Goal: Book appointment/travel/reservation

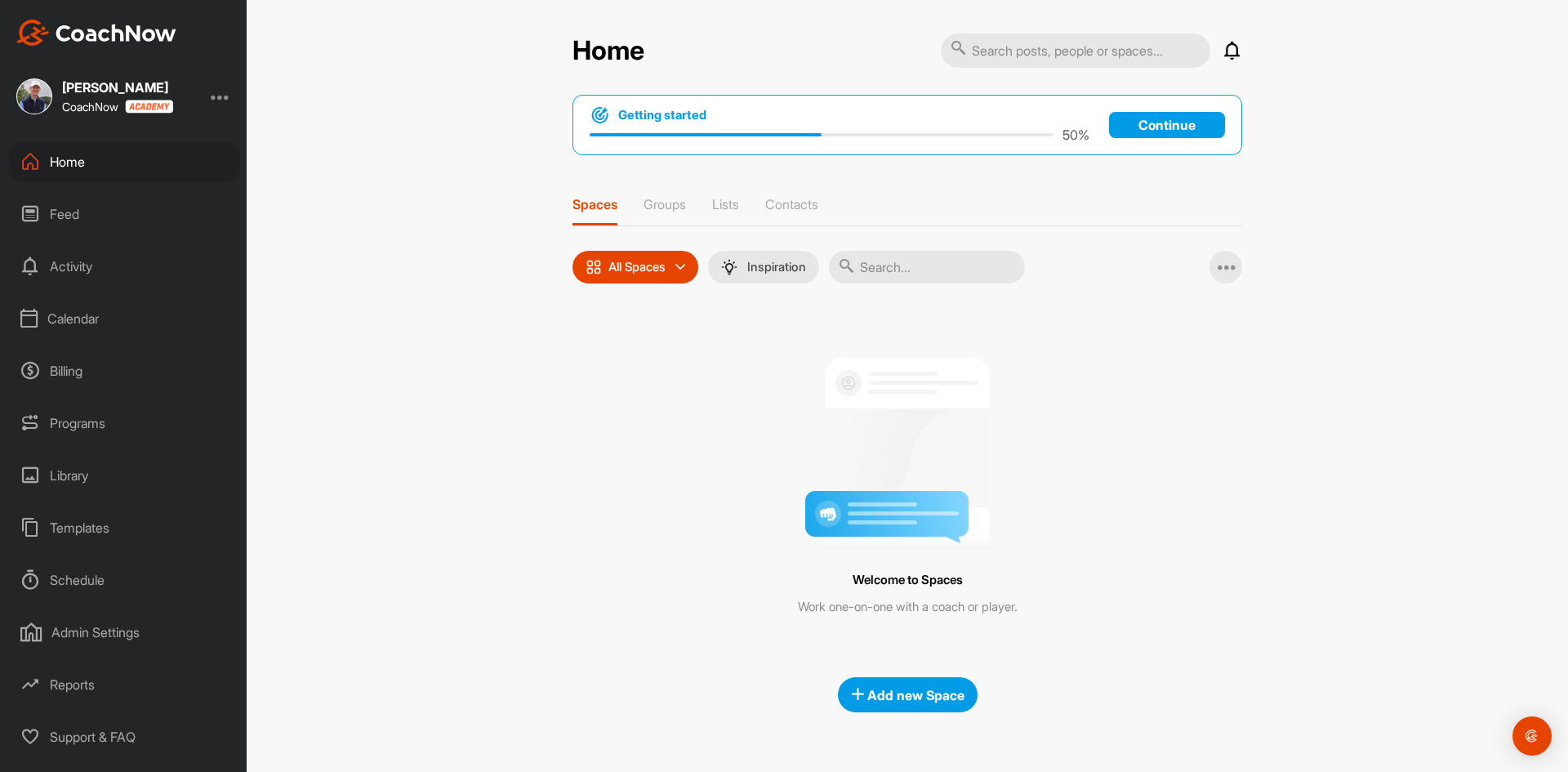
click at [97, 574] on div "Schedule" at bounding box center [124, 580] width 230 height 41
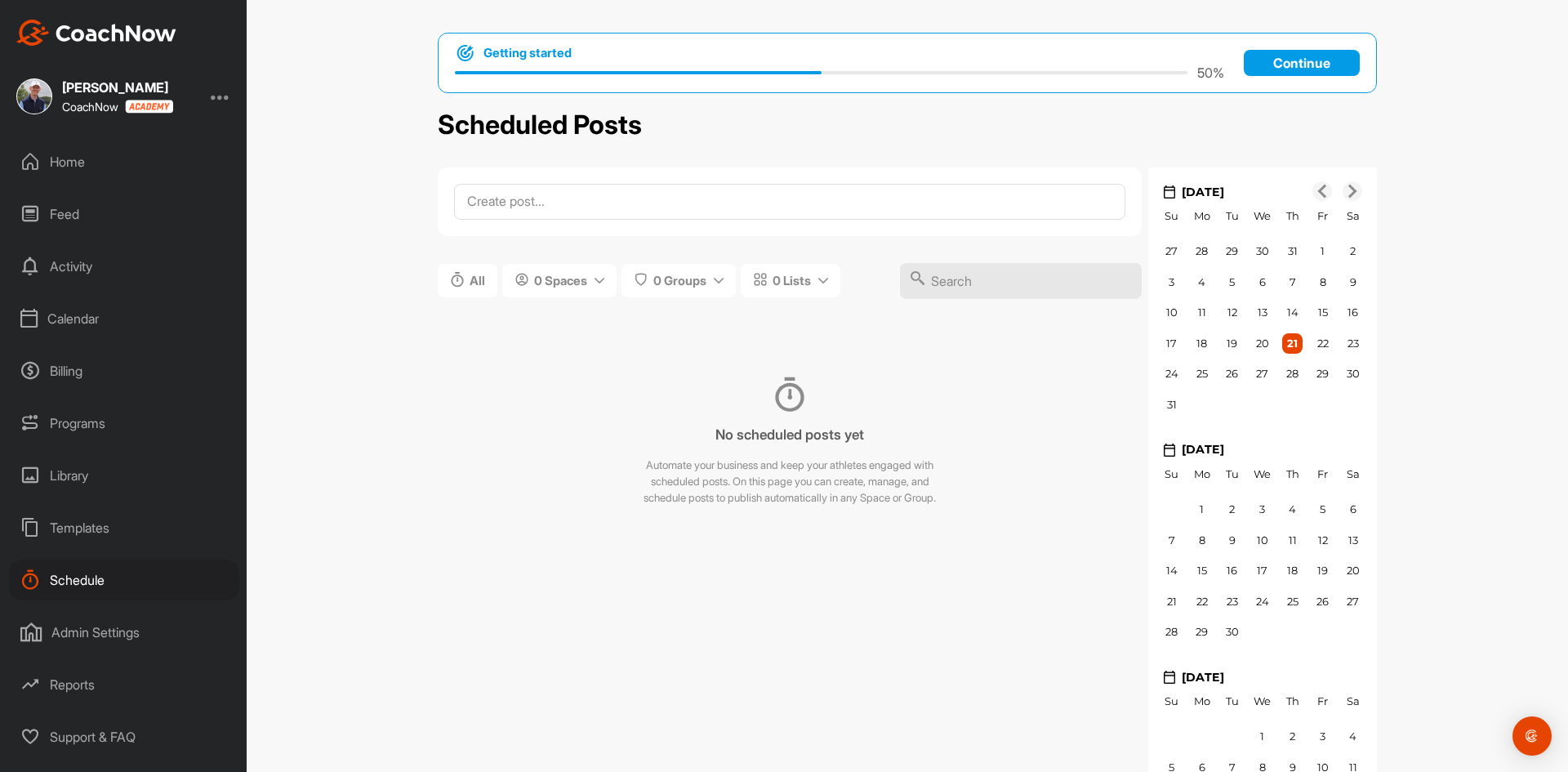
click at [78, 325] on div "Calendar" at bounding box center [124, 318] width 230 height 41
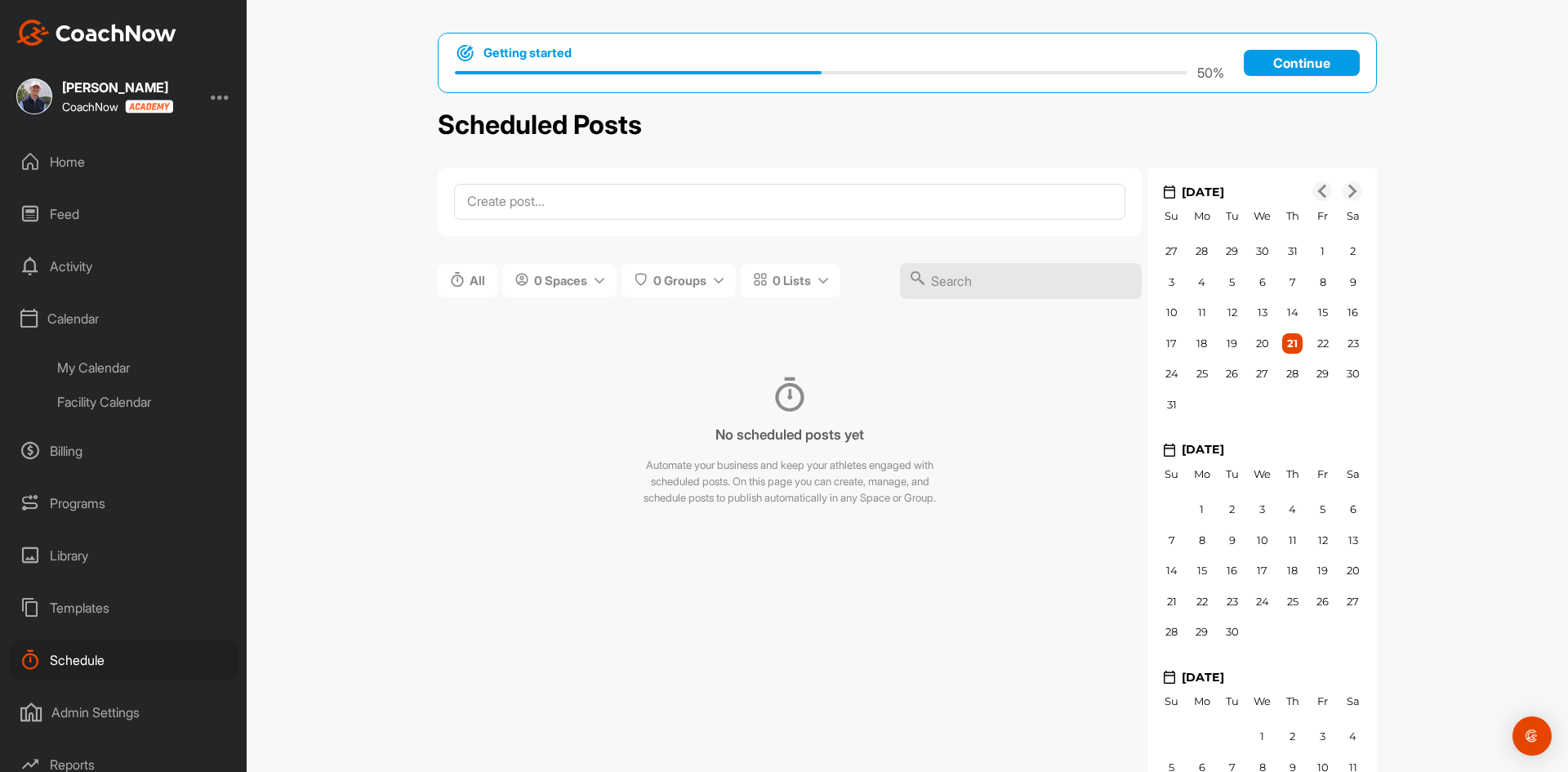
click at [104, 370] on div "My Calendar" at bounding box center [143, 367] width 194 height 34
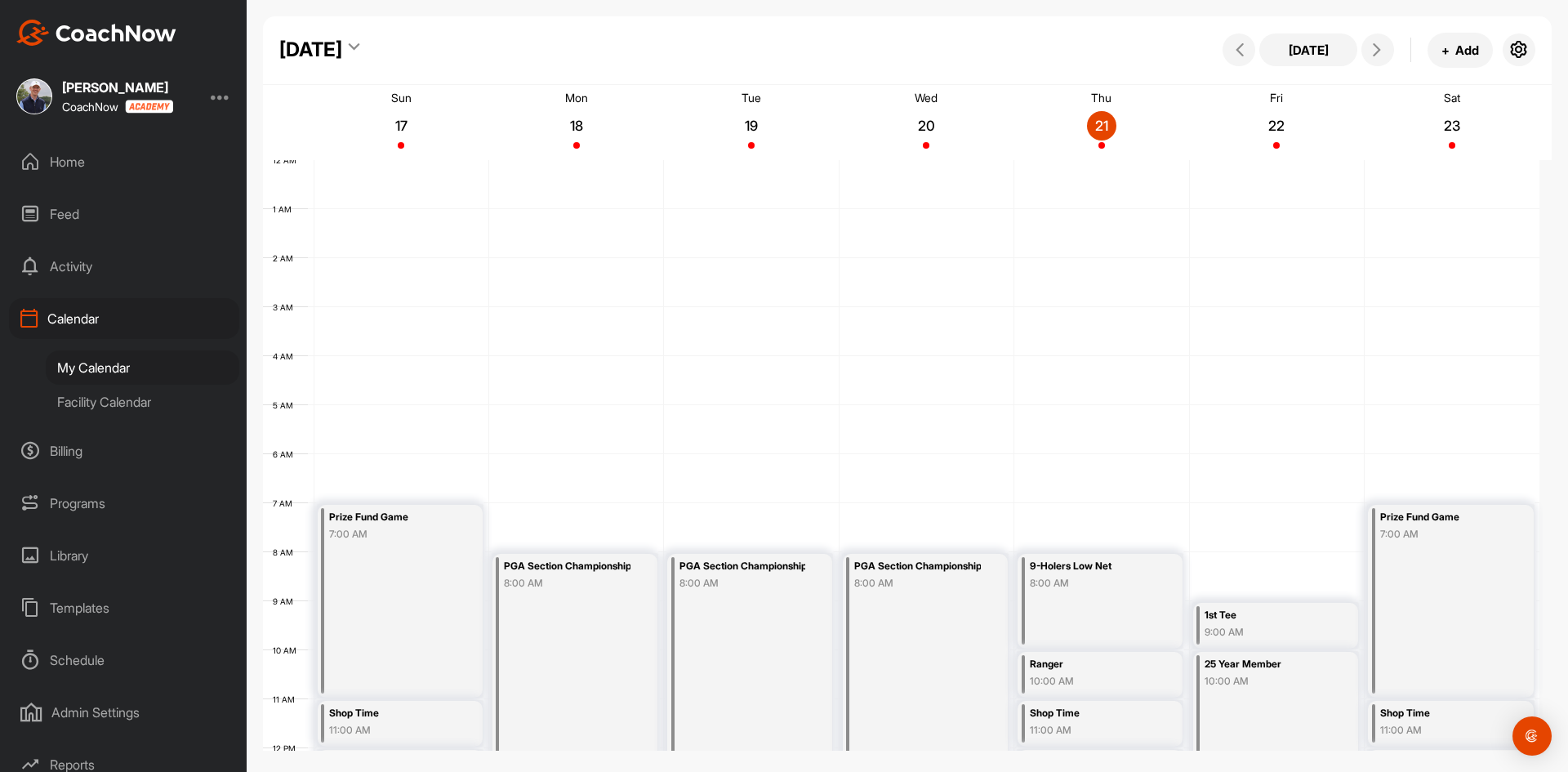
scroll to position [283, 0]
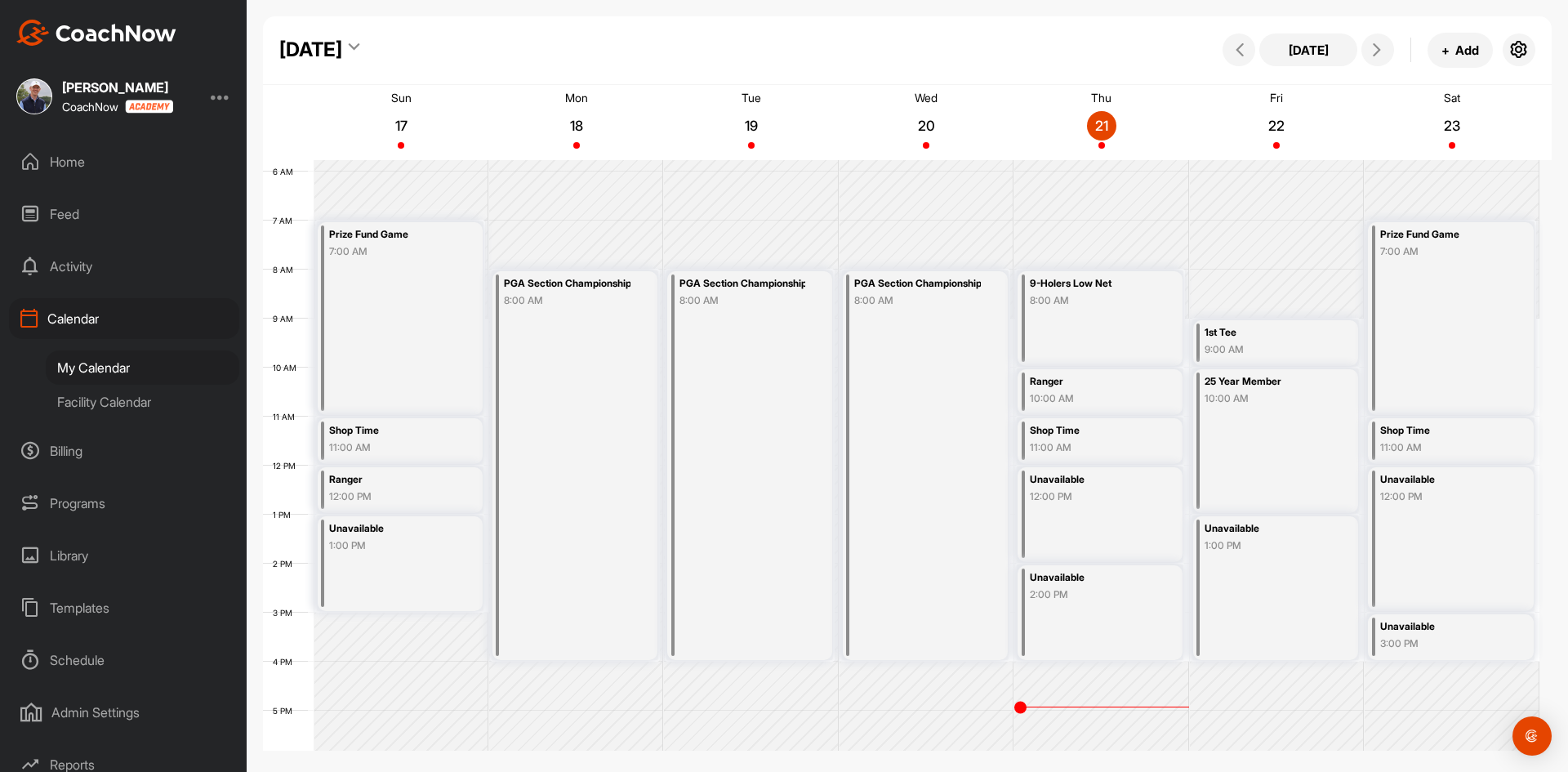
click at [123, 399] on div "Facility Calendar" at bounding box center [143, 402] width 194 height 34
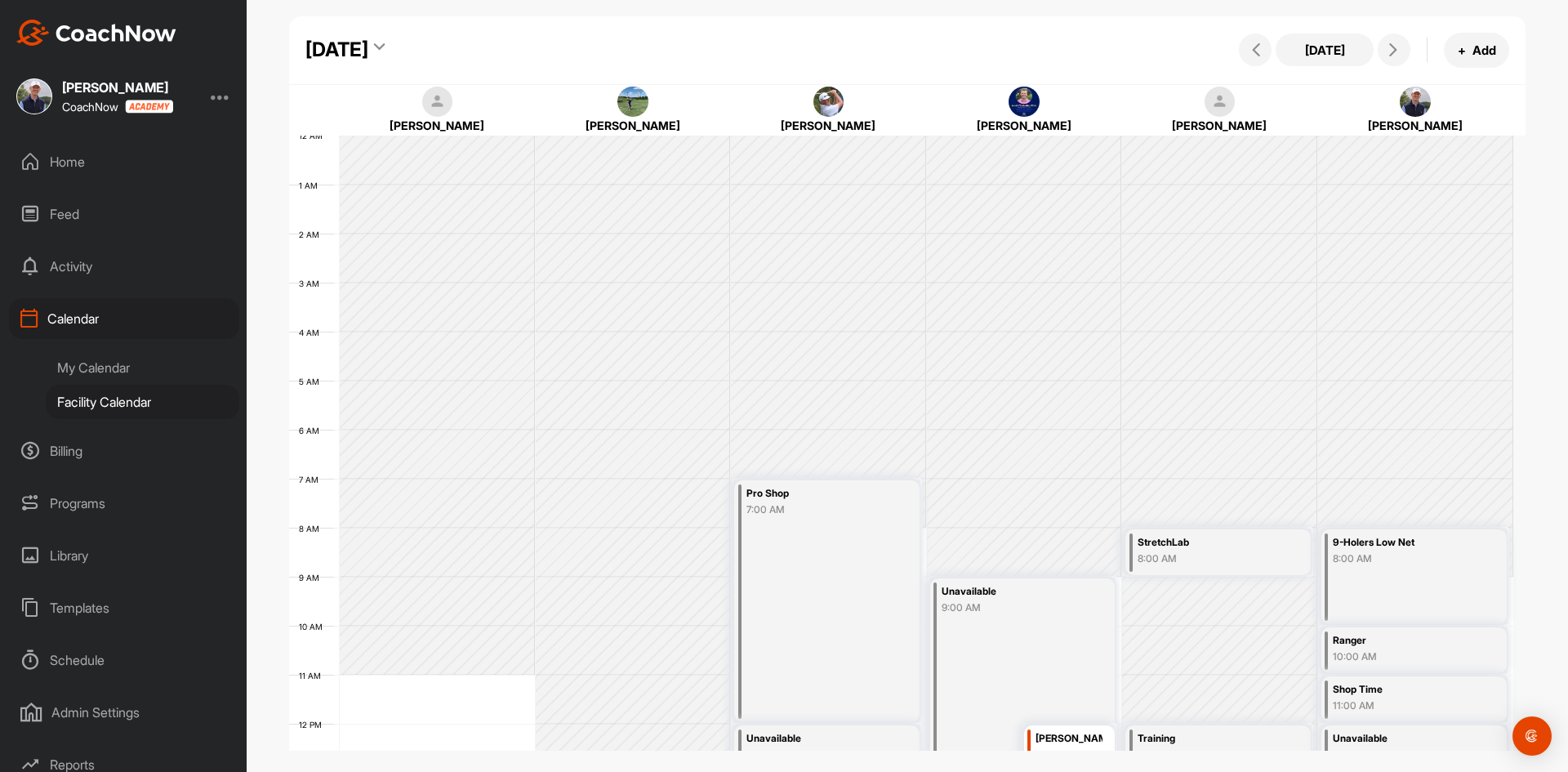
scroll to position [283, 0]
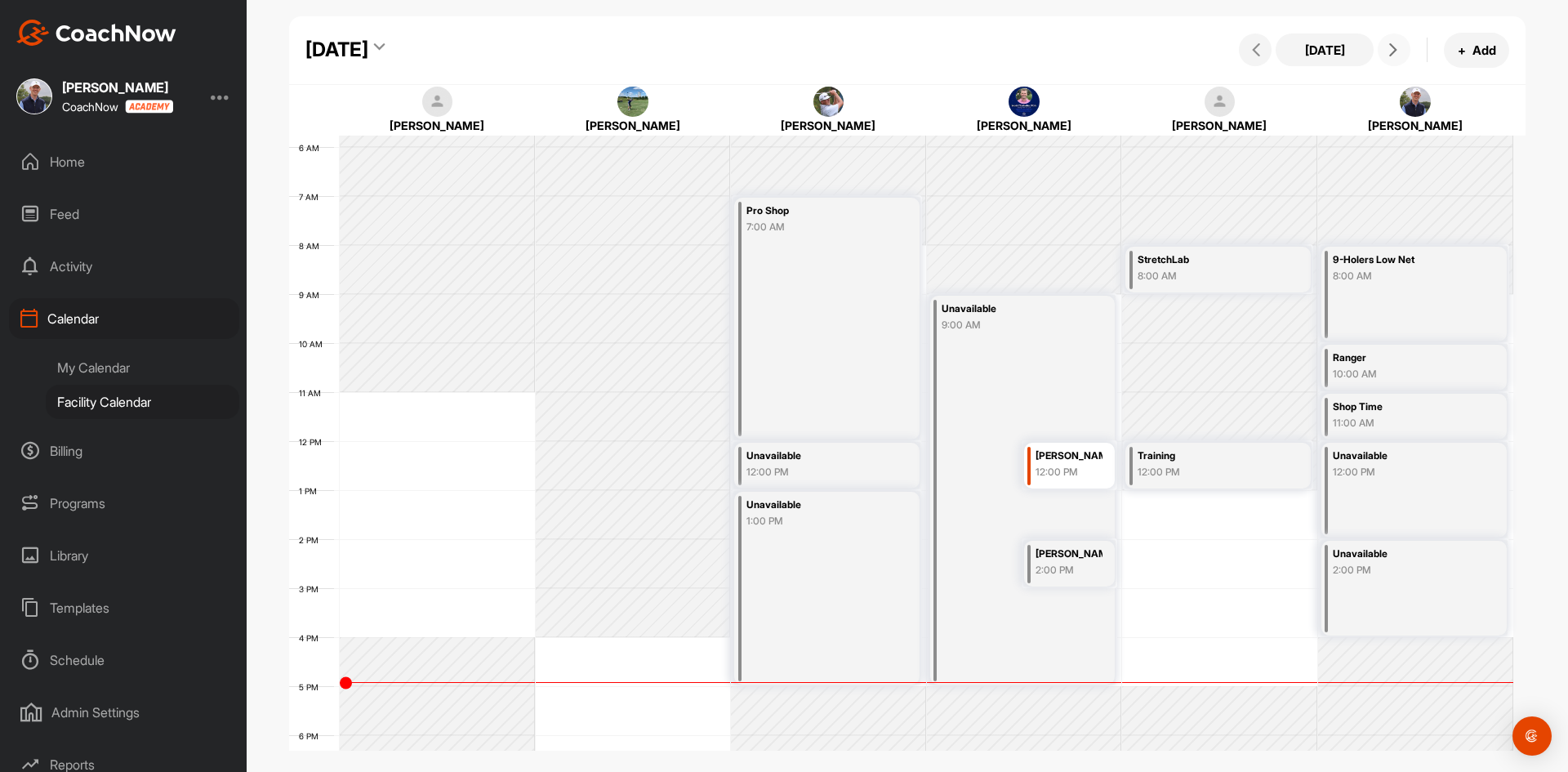
click at [1391, 51] on icon at bounding box center [1392, 49] width 13 height 13
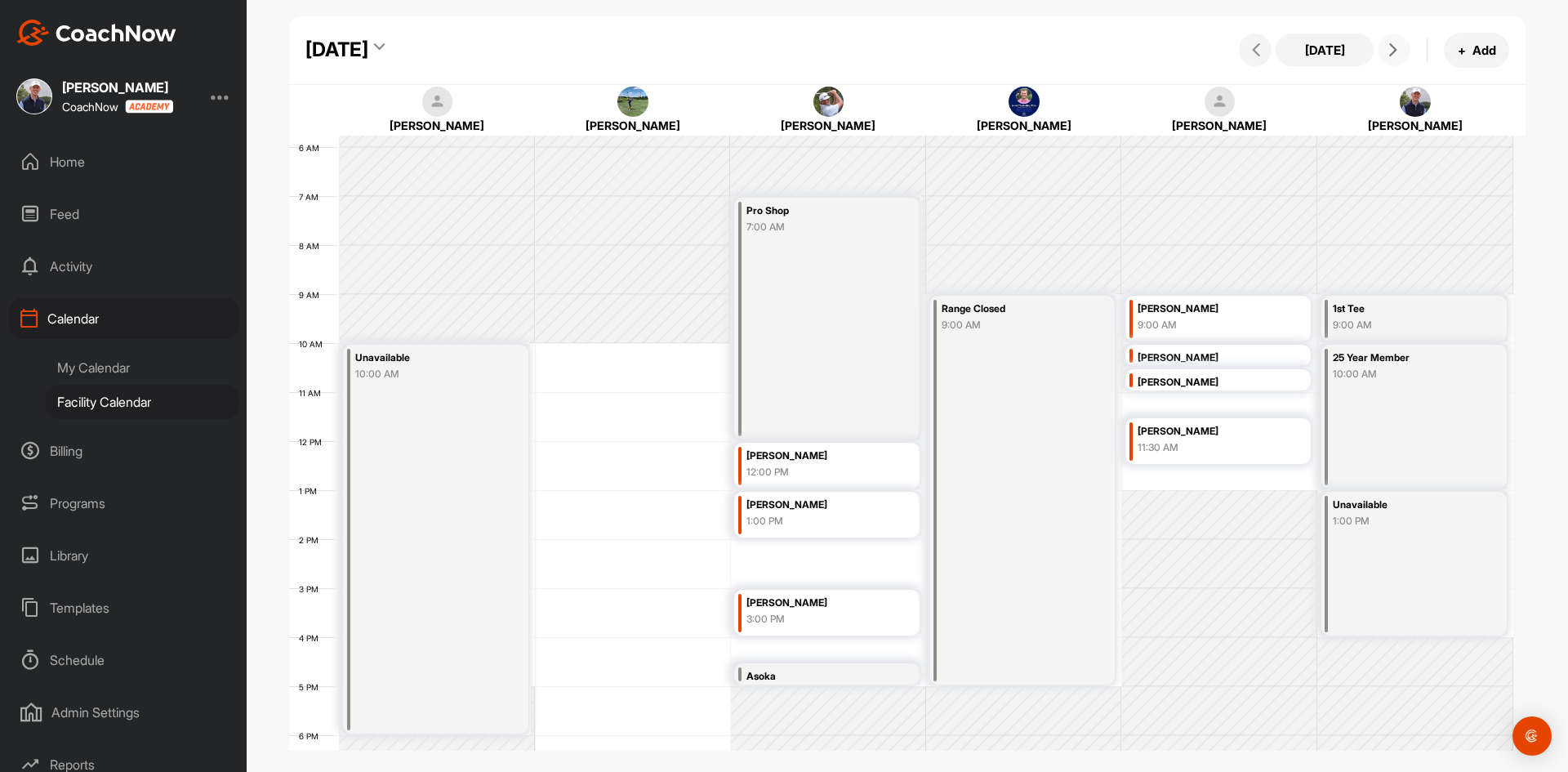
click at [1391, 51] on icon at bounding box center [1392, 49] width 13 height 13
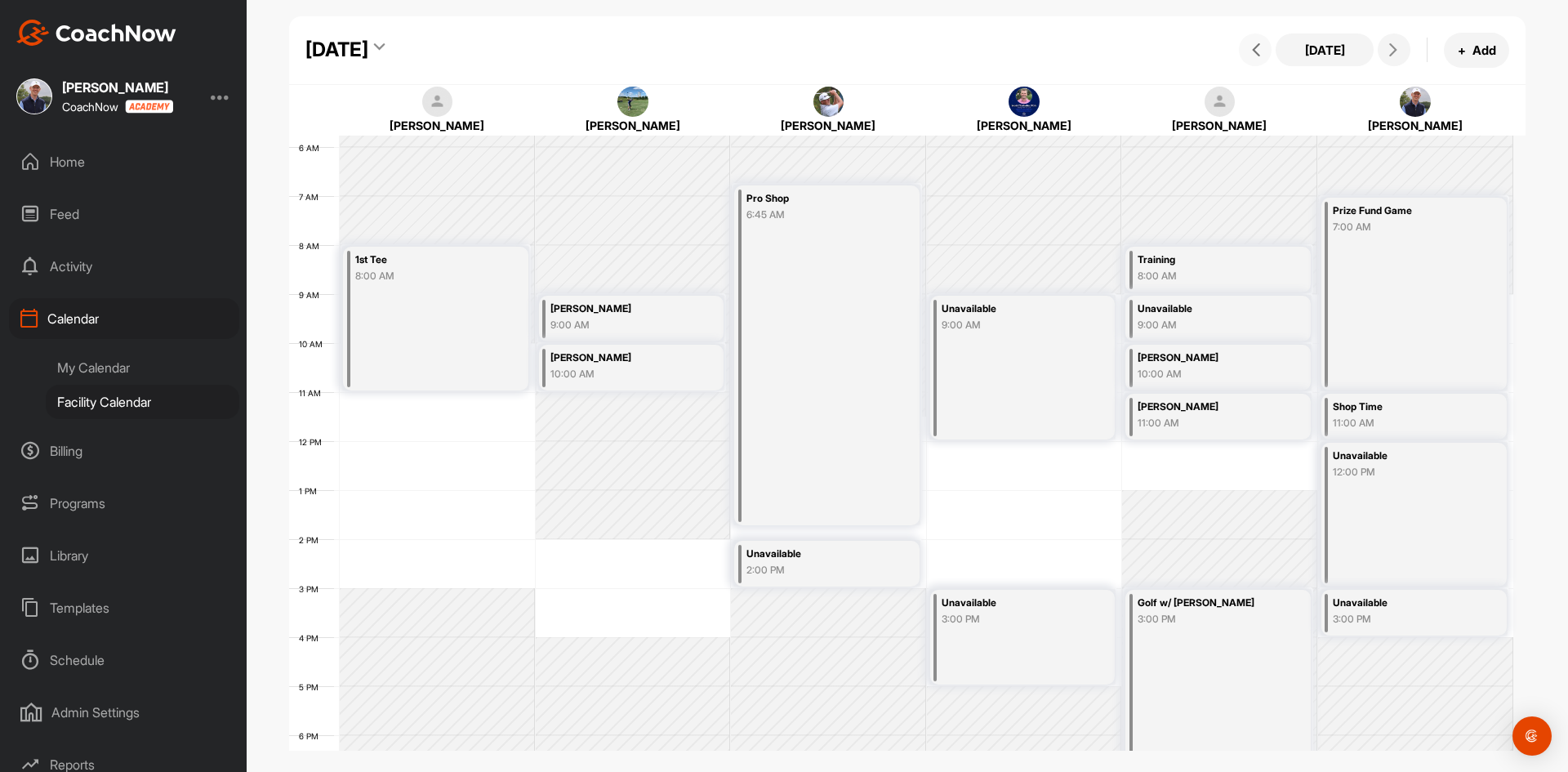
click at [1264, 58] on button at bounding box center [1254, 49] width 33 height 33
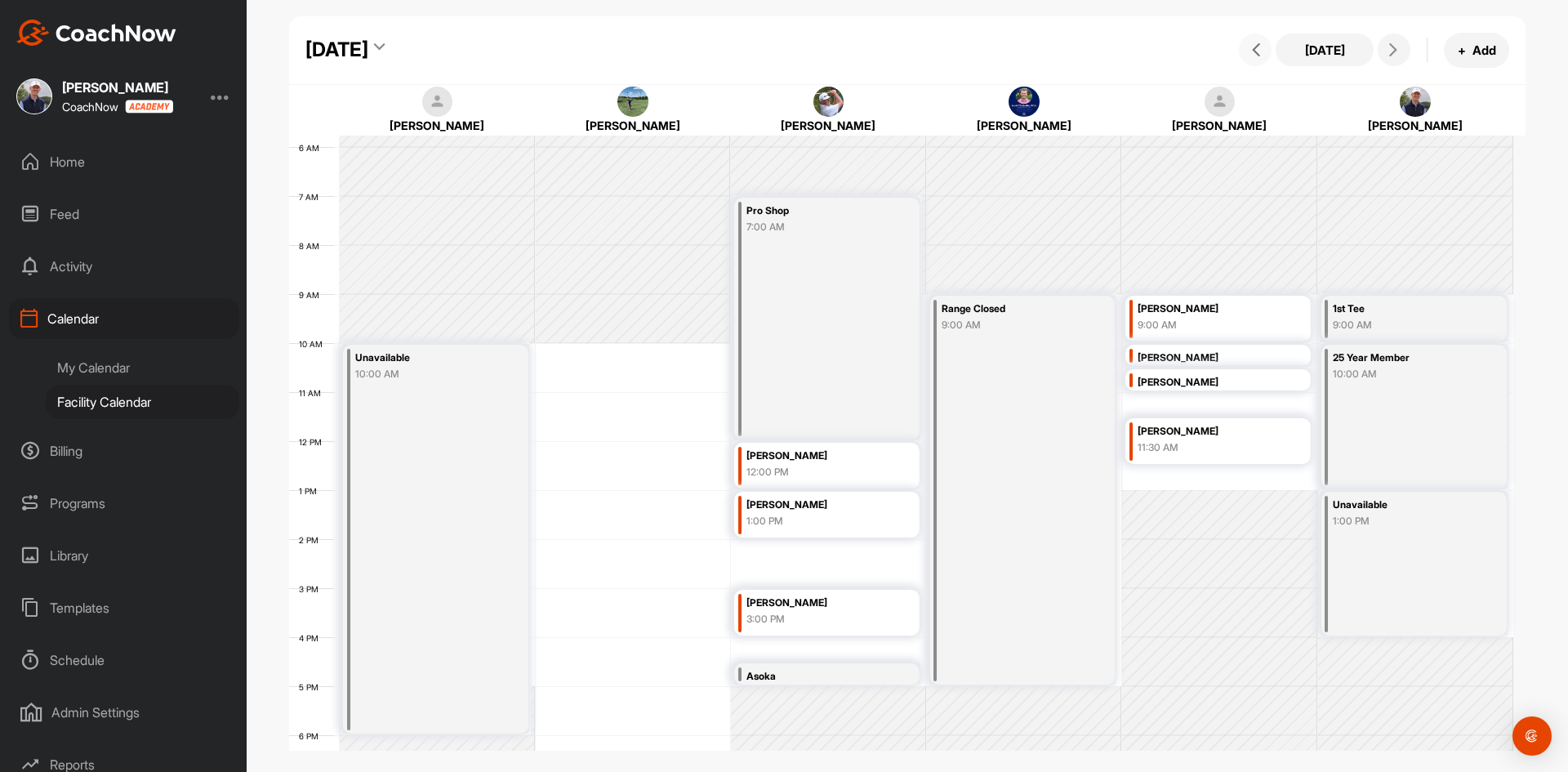
click at [1202, 360] on div "[PERSON_NAME]" at bounding box center [1208, 358] width 142 height 19
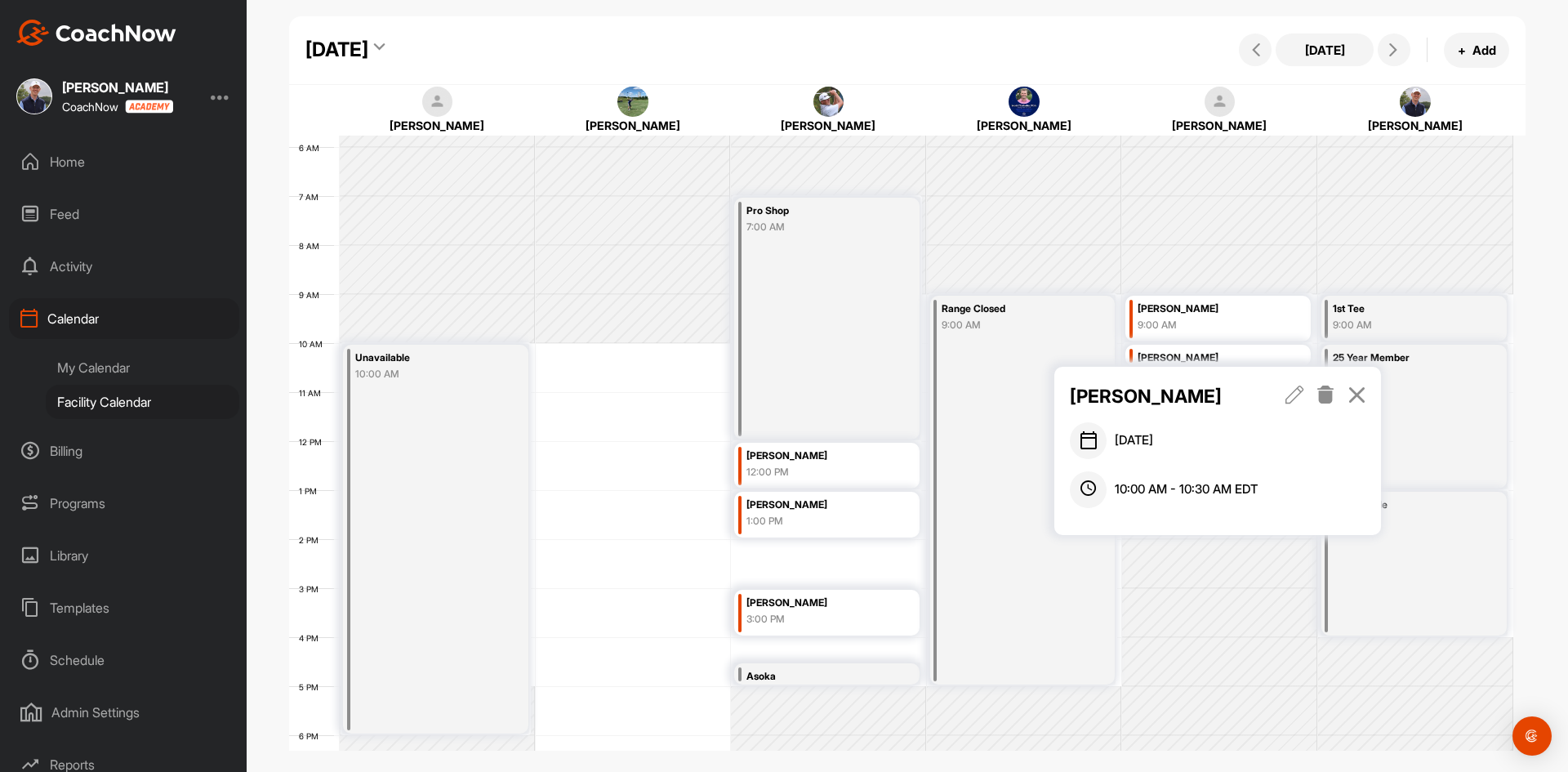
click at [1291, 396] on icon at bounding box center [1294, 395] width 19 height 18
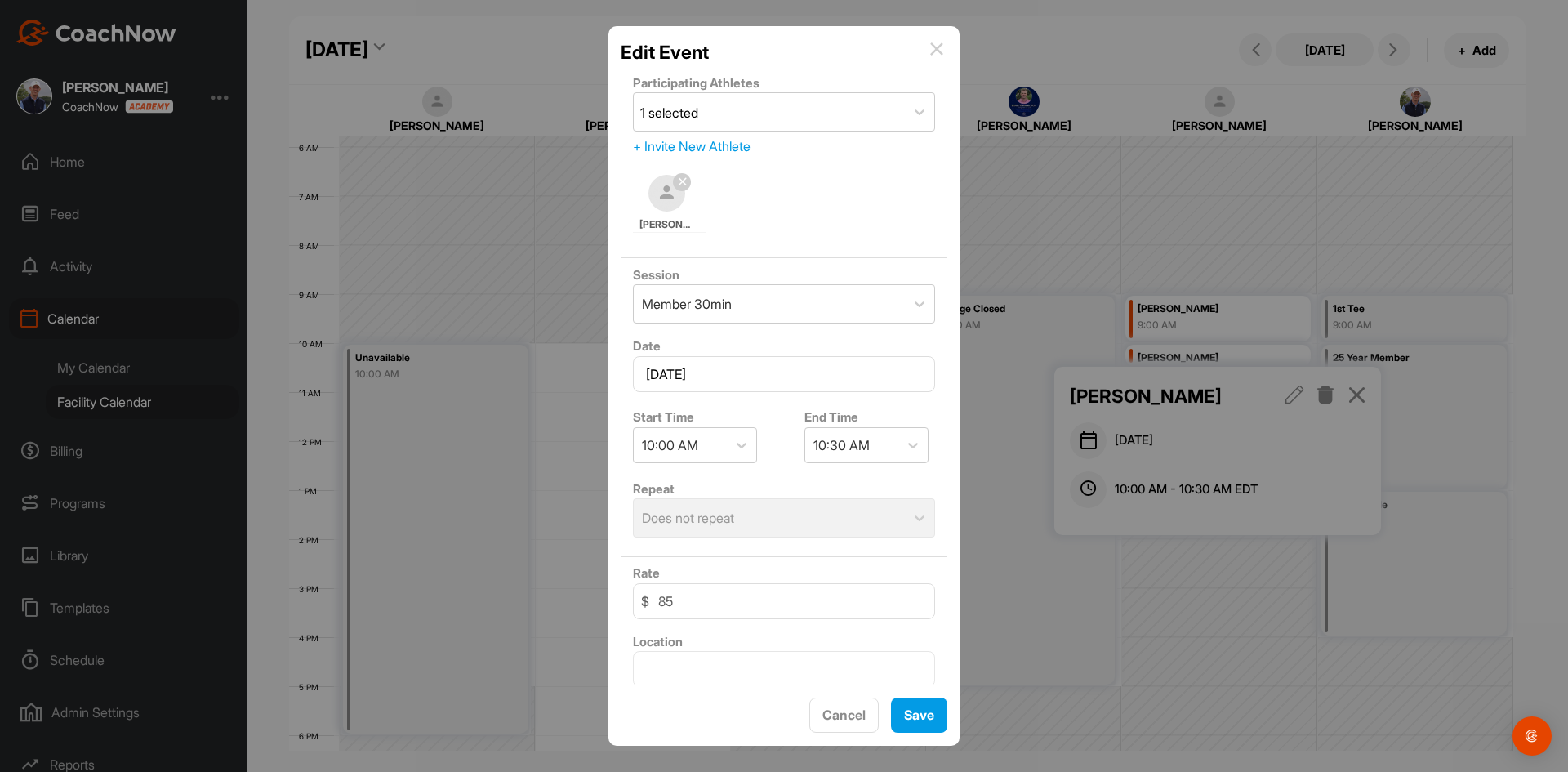
click at [933, 51] on img at bounding box center [936, 48] width 13 height 13
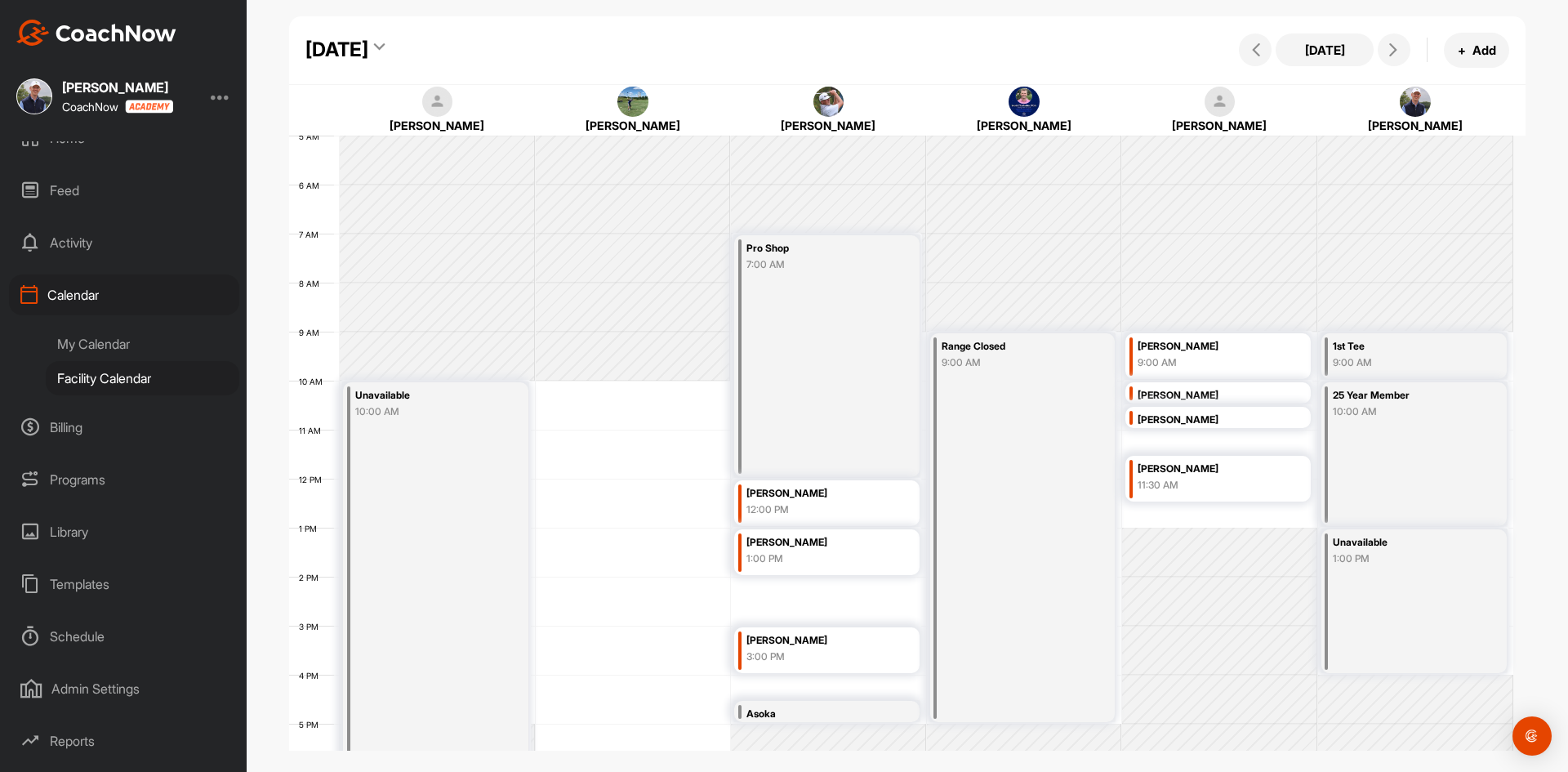
scroll to position [0, 0]
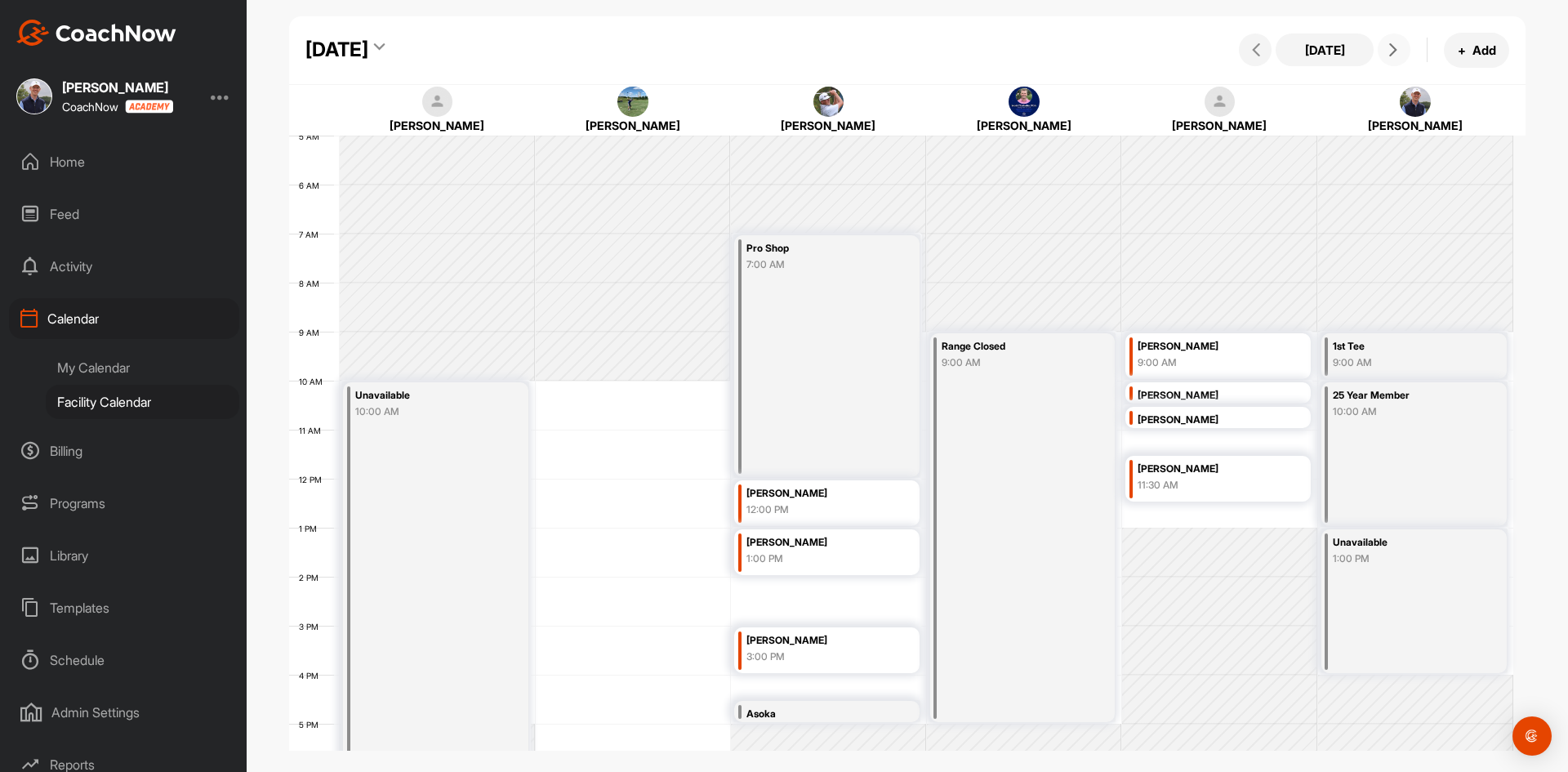
click at [1385, 61] on button at bounding box center [1393, 49] width 33 height 33
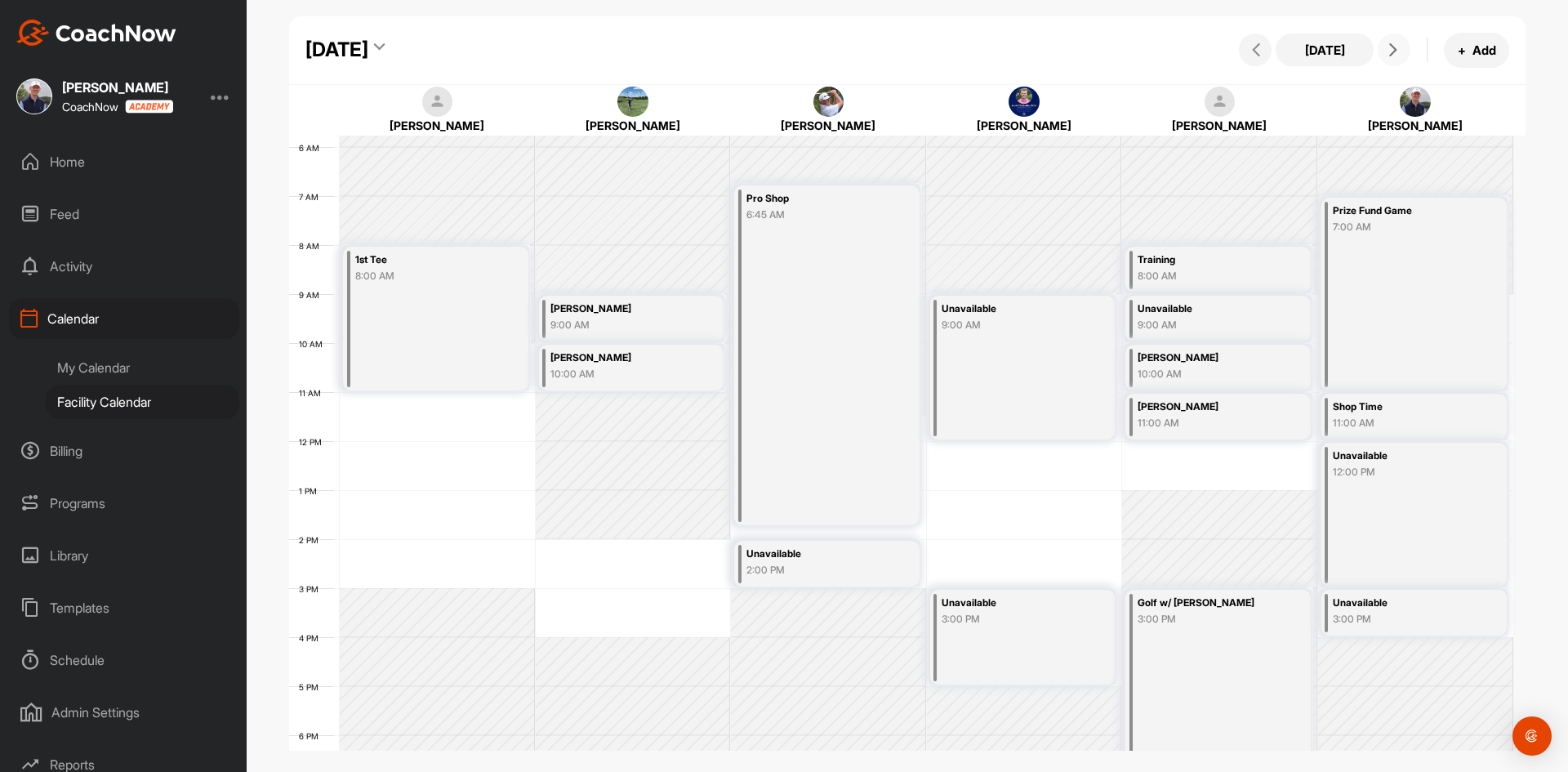
click at [1385, 61] on button at bounding box center [1393, 49] width 33 height 33
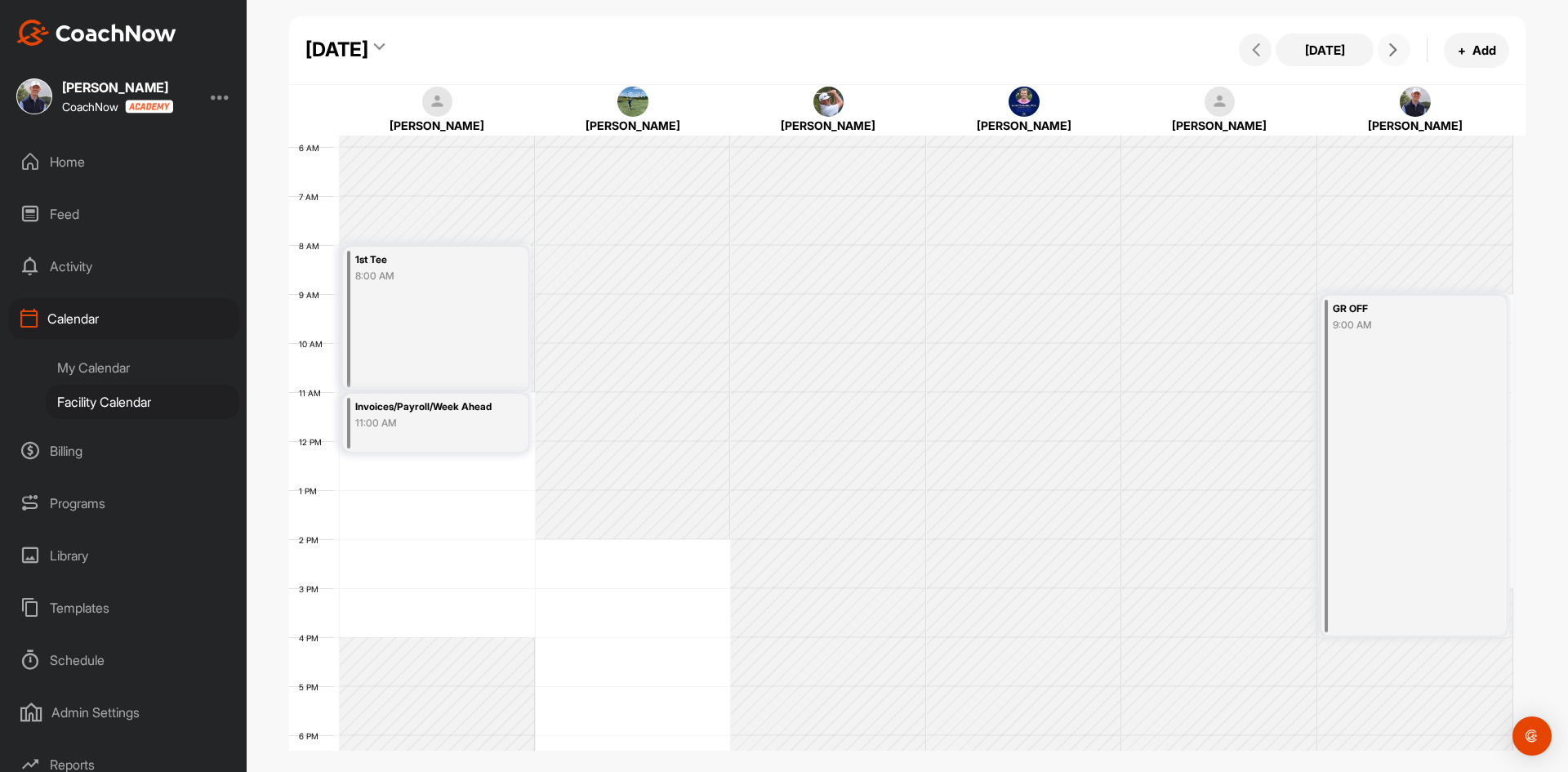
click at [1385, 61] on button at bounding box center [1393, 49] width 33 height 33
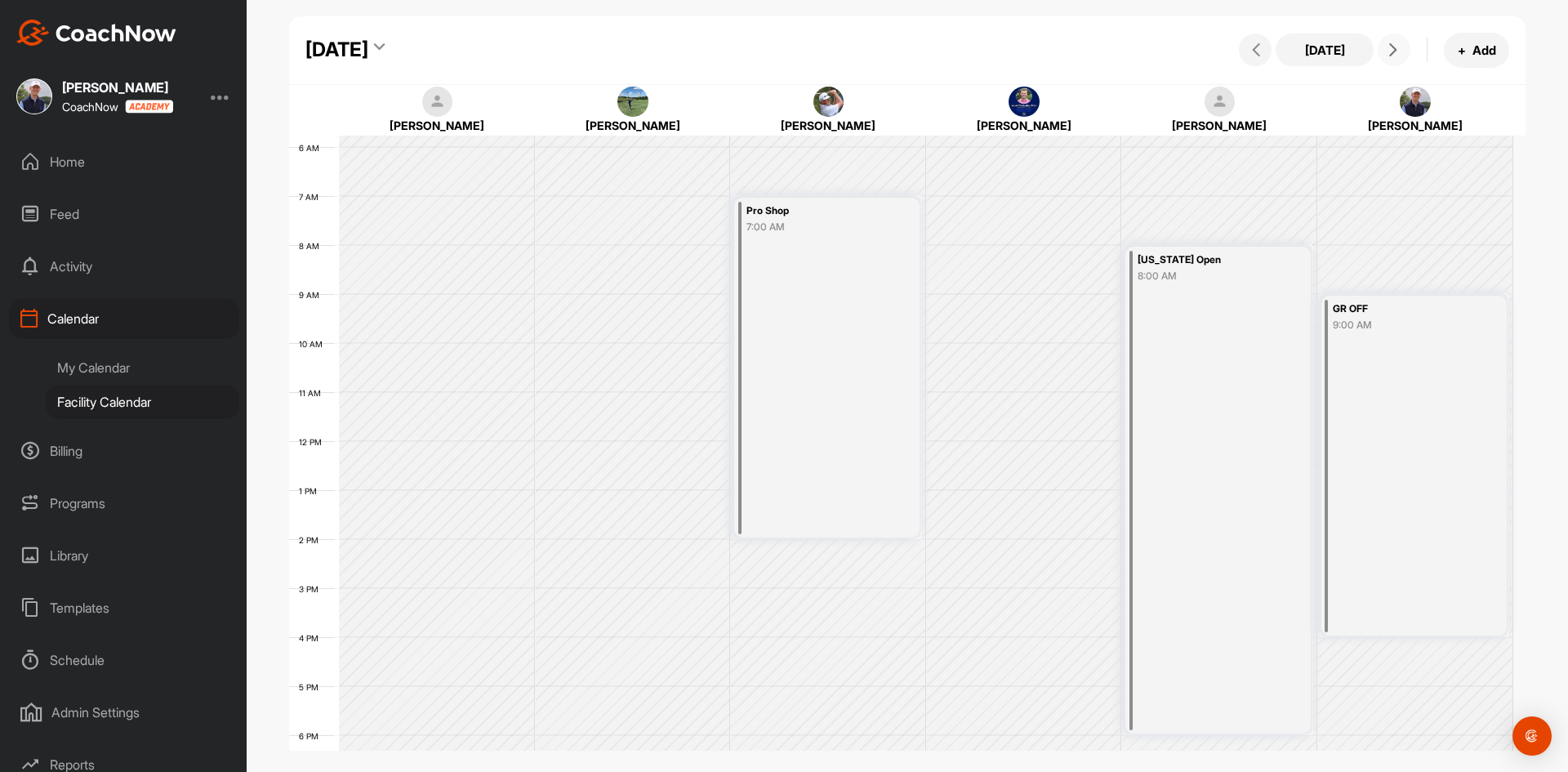
click at [1385, 61] on button at bounding box center [1393, 49] width 33 height 33
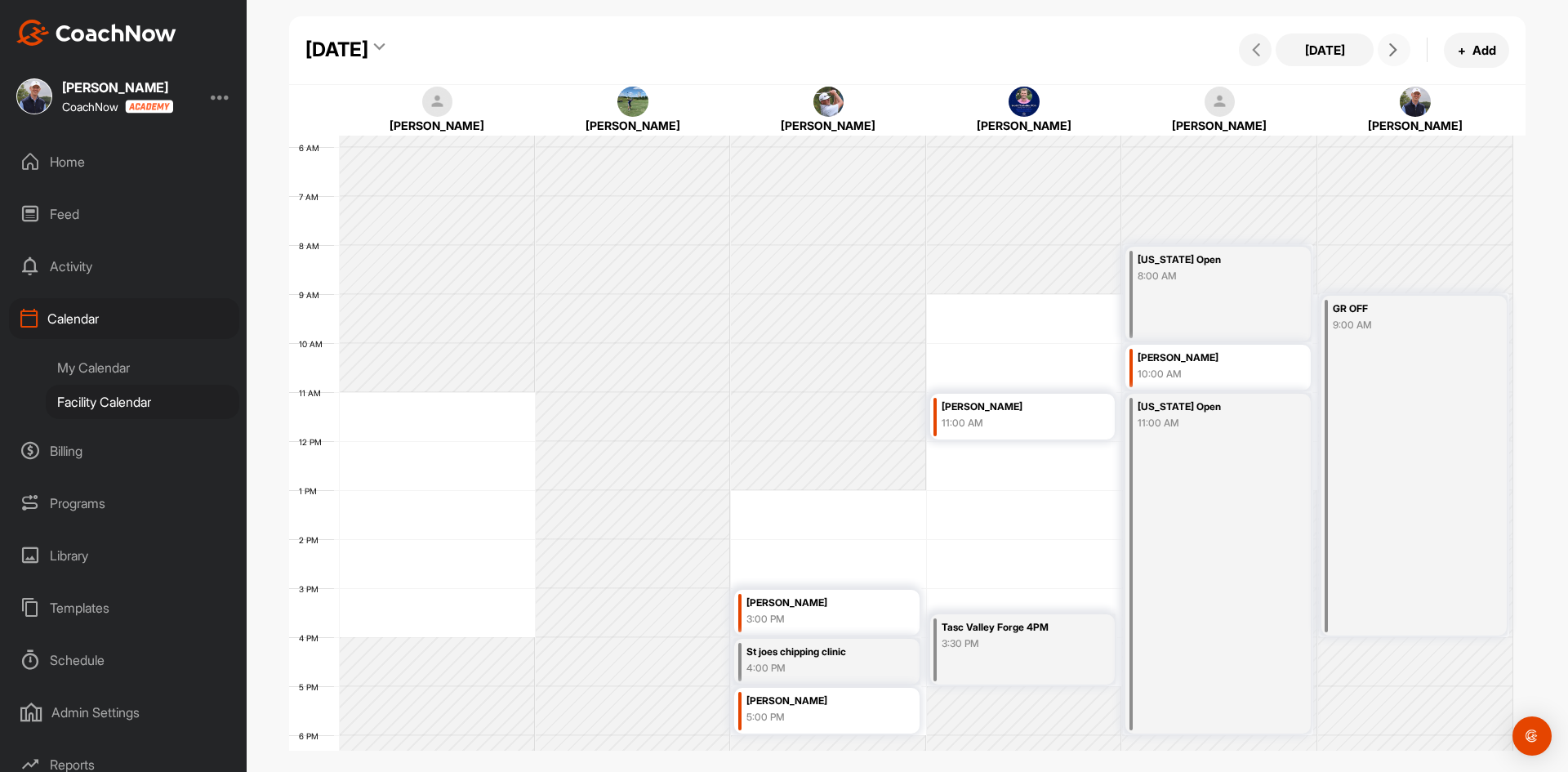
click at [1228, 355] on div "[PERSON_NAME]" at bounding box center [1208, 358] width 142 height 19
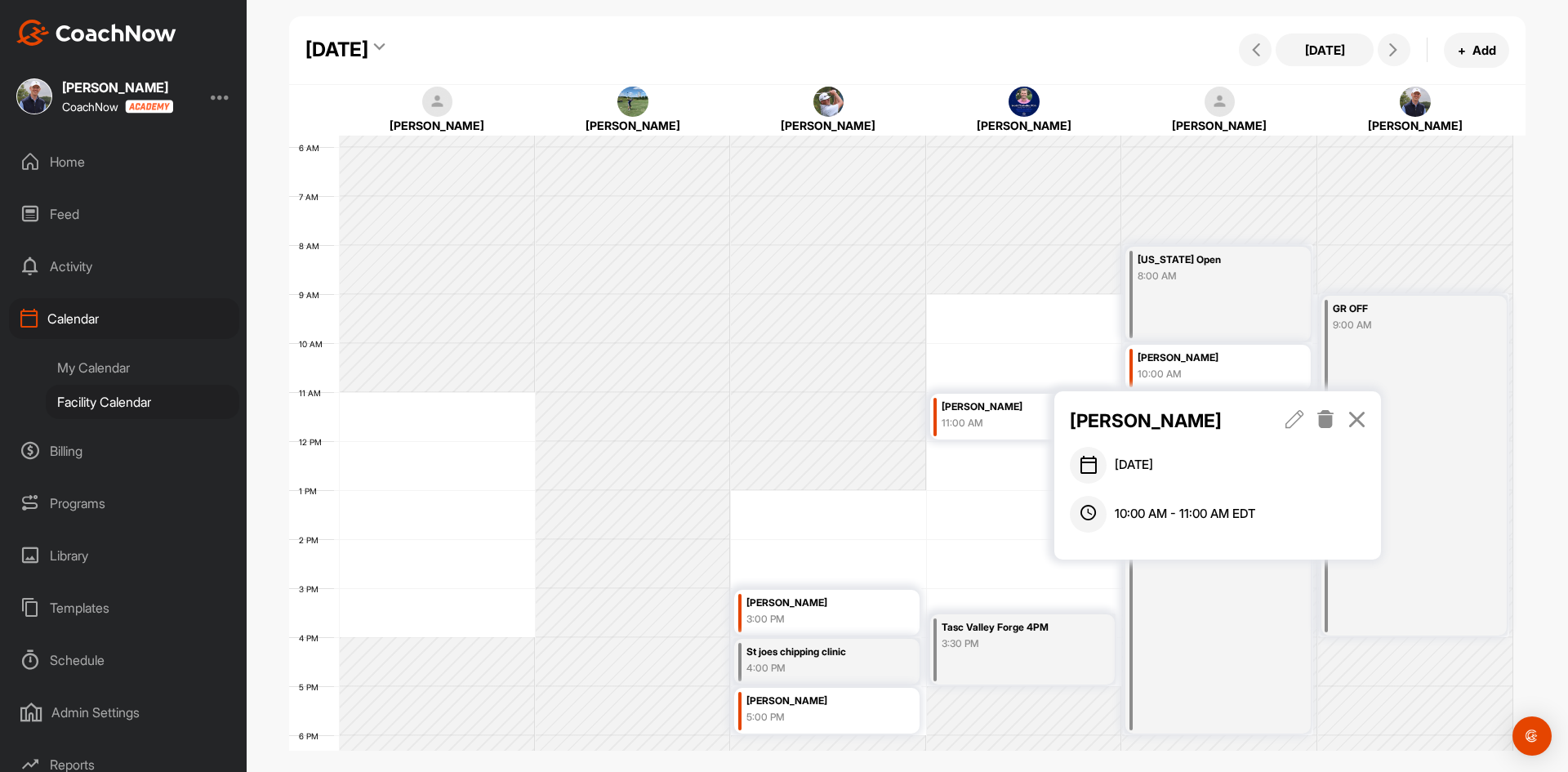
click at [1365, 422] on icon at bounding box center [1356, 419] width 19 height 18
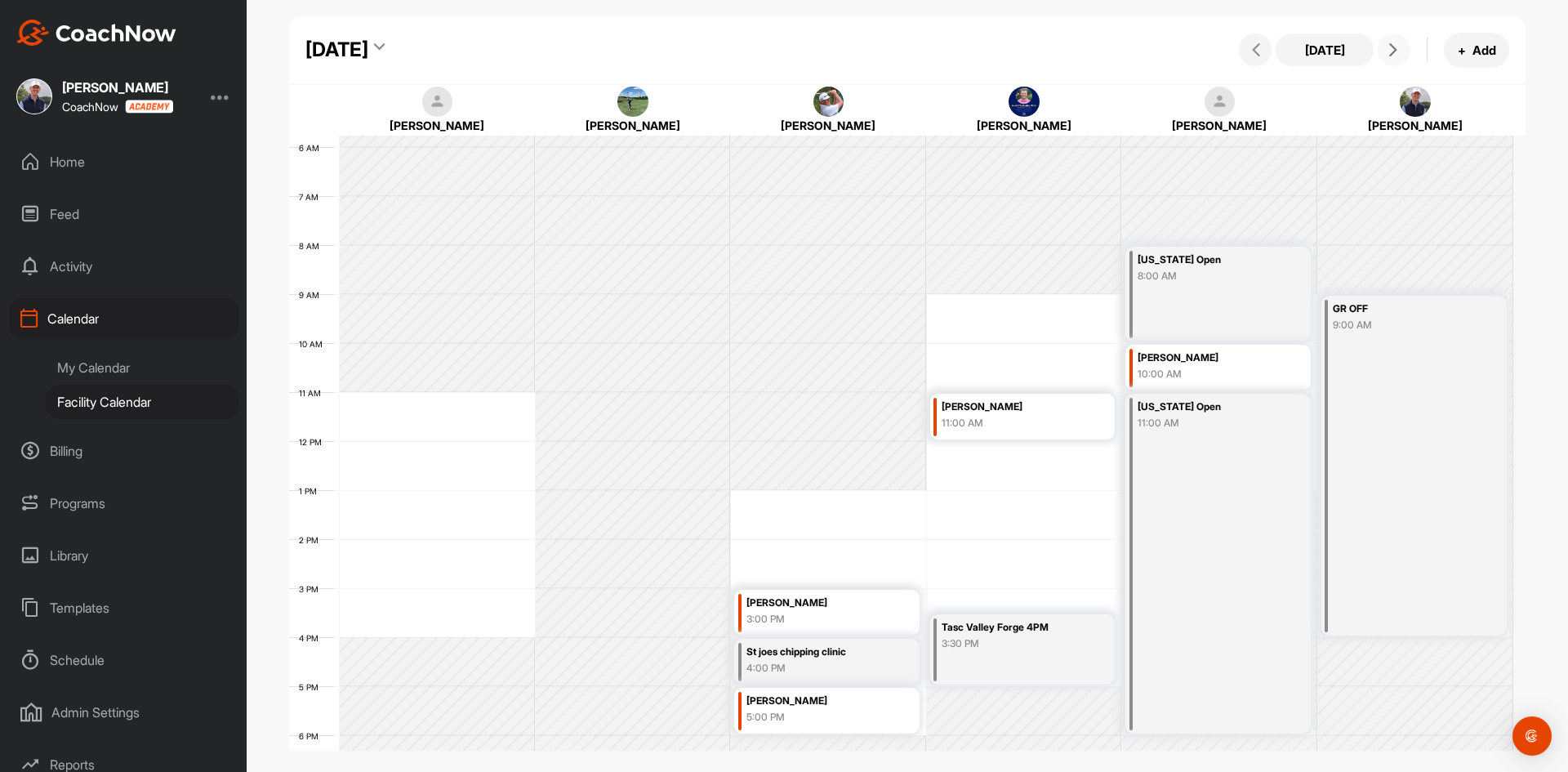
click at [1389, 58] on button at bounding box center [1393, 49] width 33 height 33
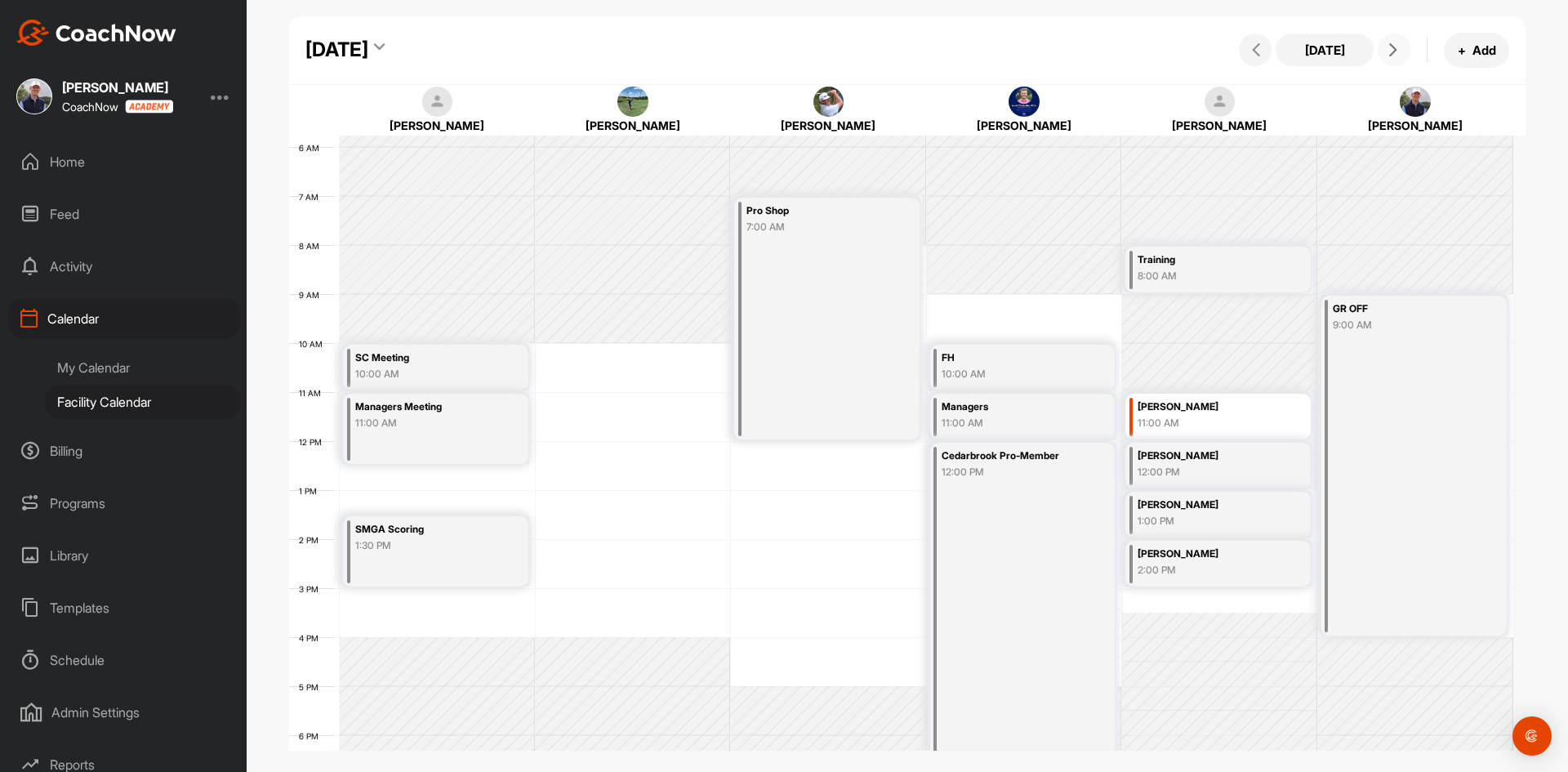
click at [1389, 58] on button at bounding box center [1393, 49] width 33 height 33
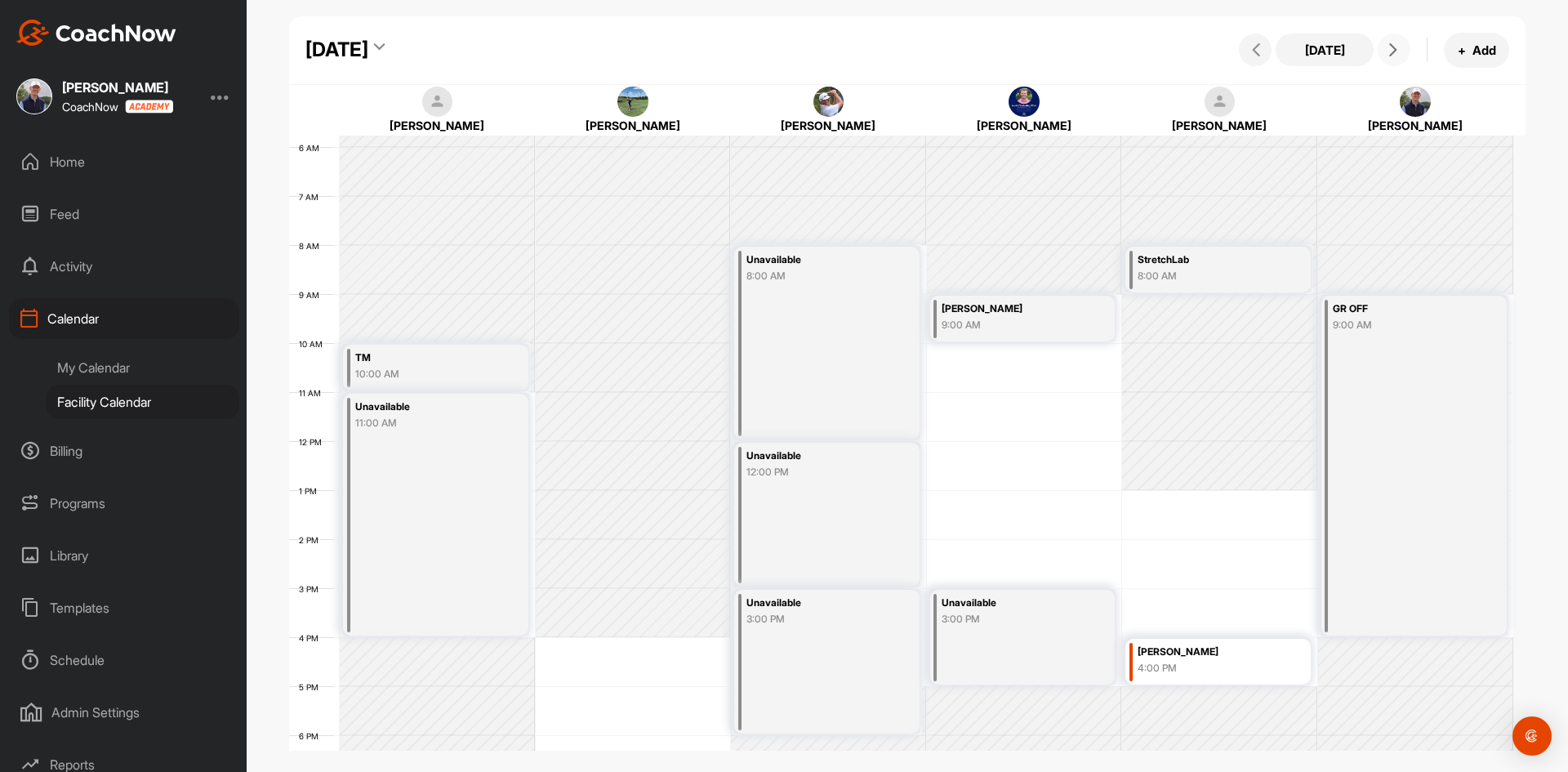
click at [1389, 58] on button at bounding box center [1393, 49] width 33 height 33
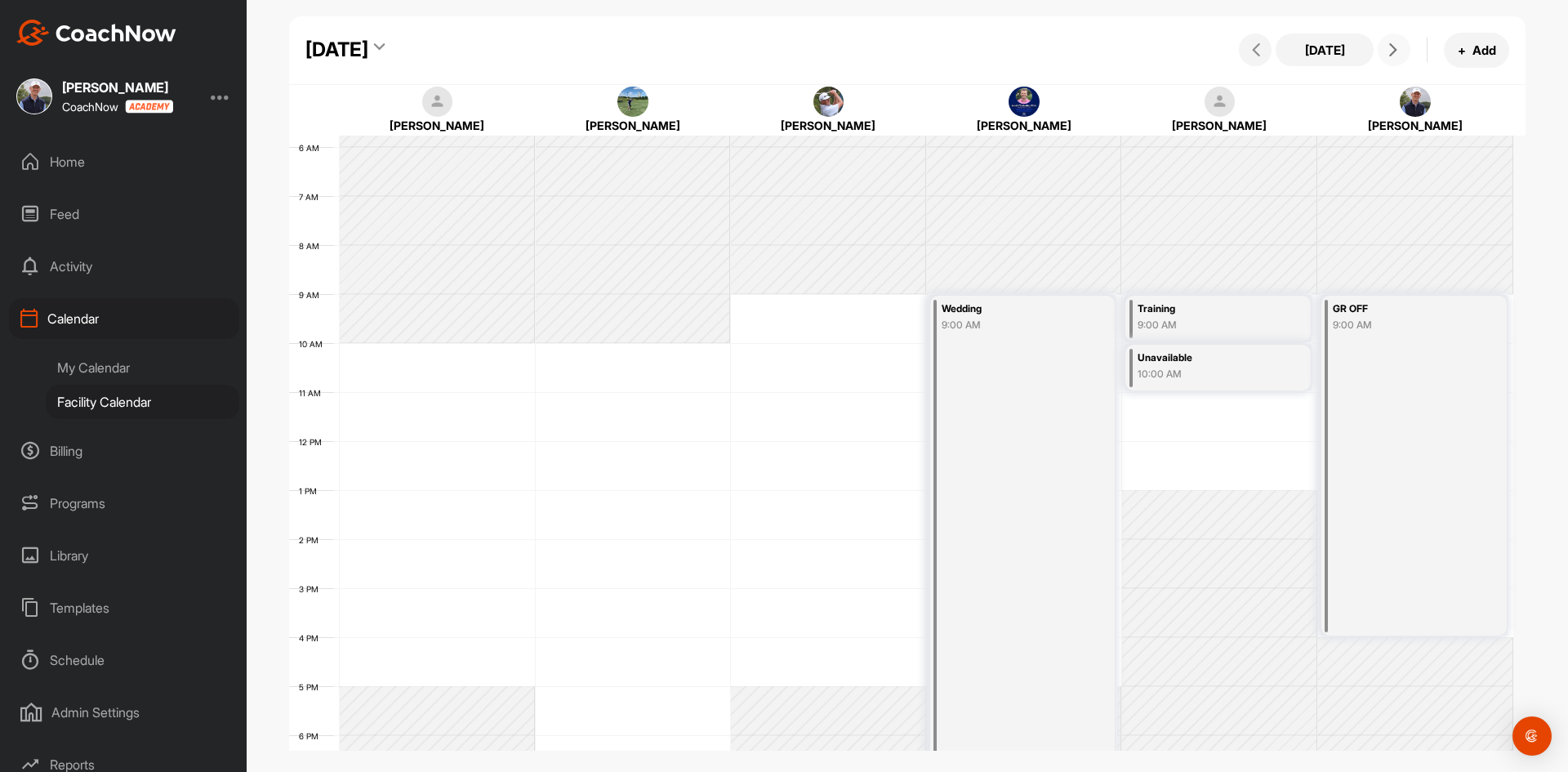
click at [1389, 58] on button at bounding box center [1393, 49] width 33 height 33
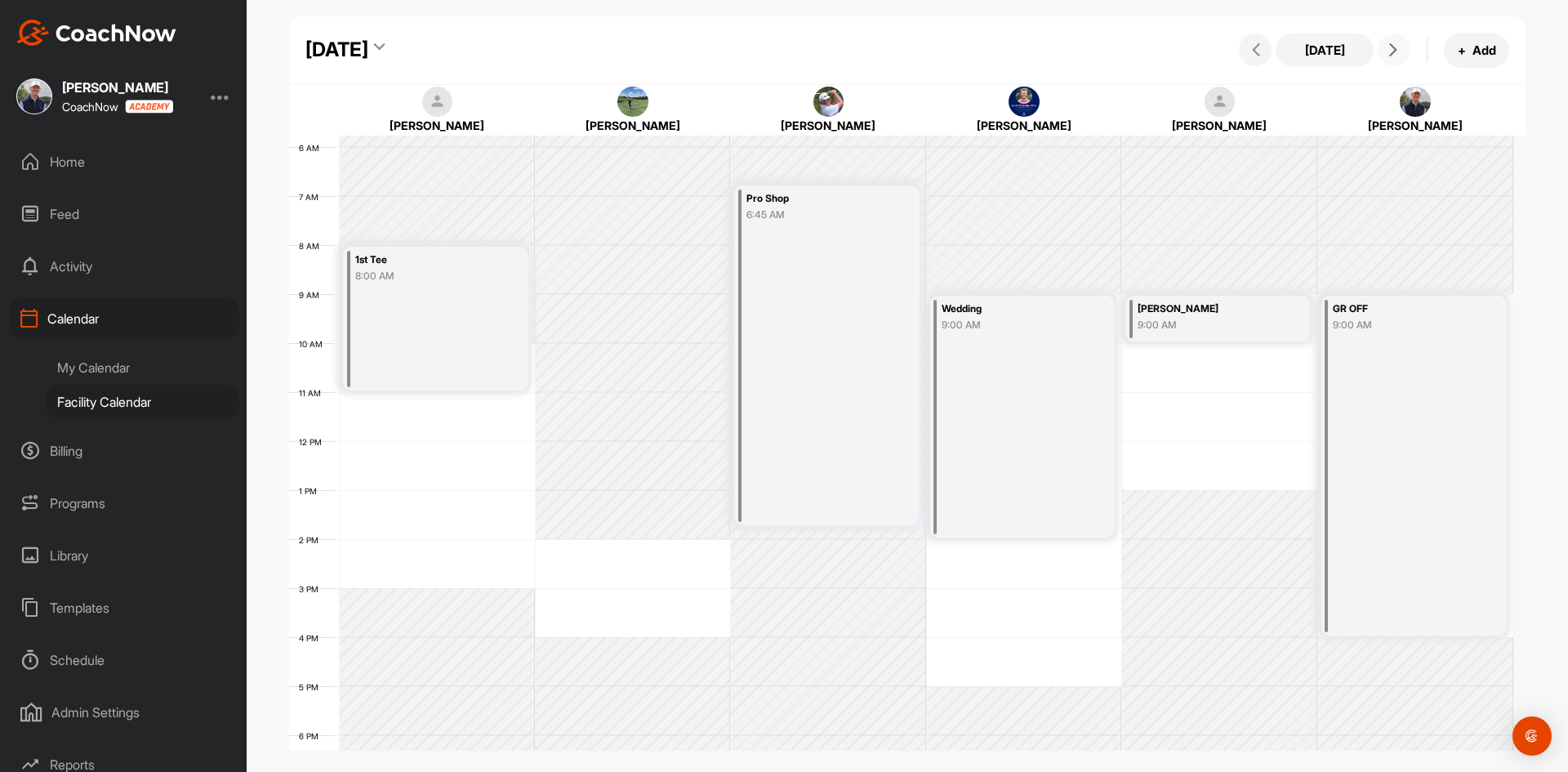
click at [1389, 58] on button at bounding box center [1393, 49] width 33 height 33
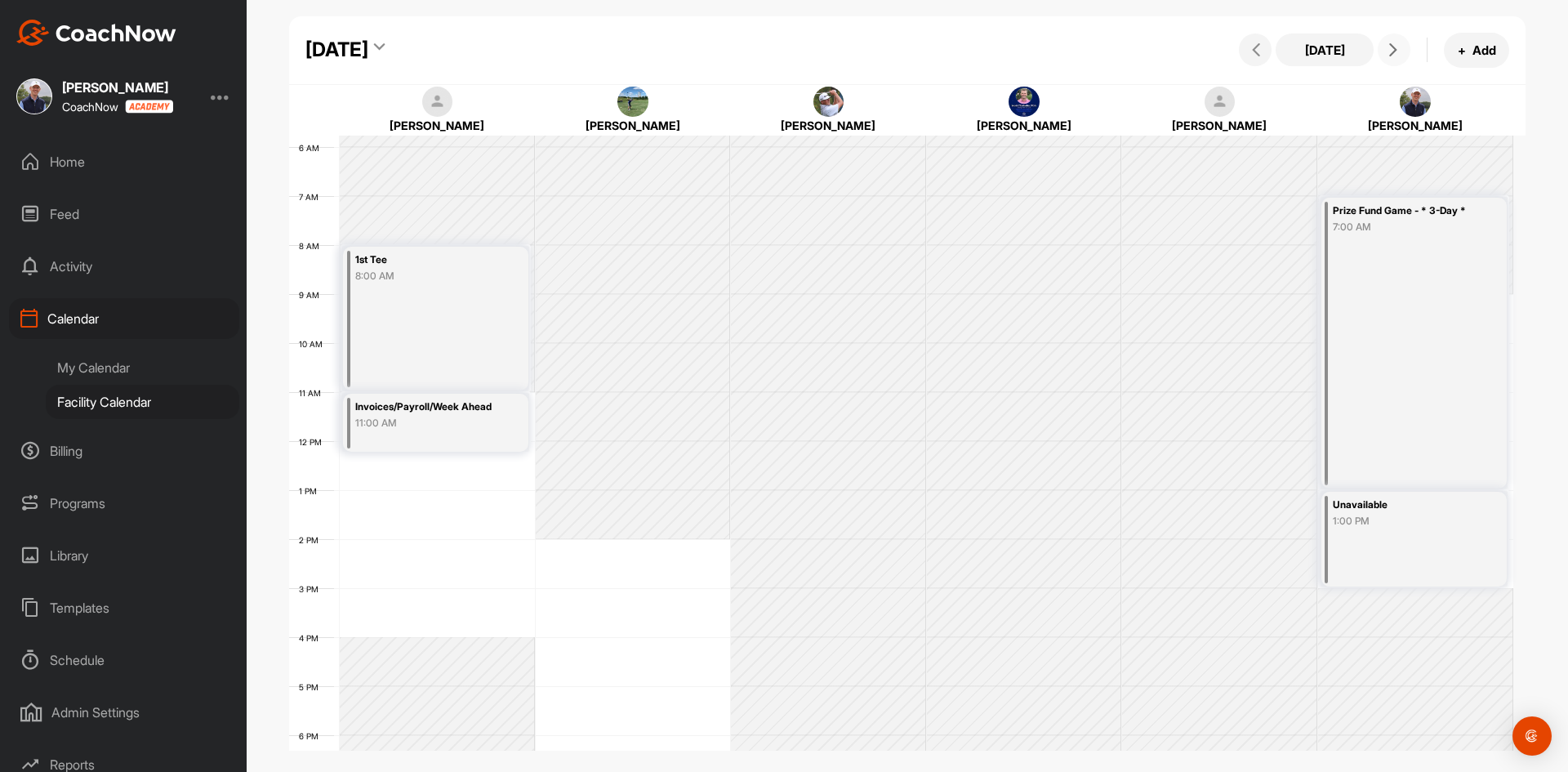
click at [1389, 58] on button at bounding box center [1393, 49] width 33 height 33
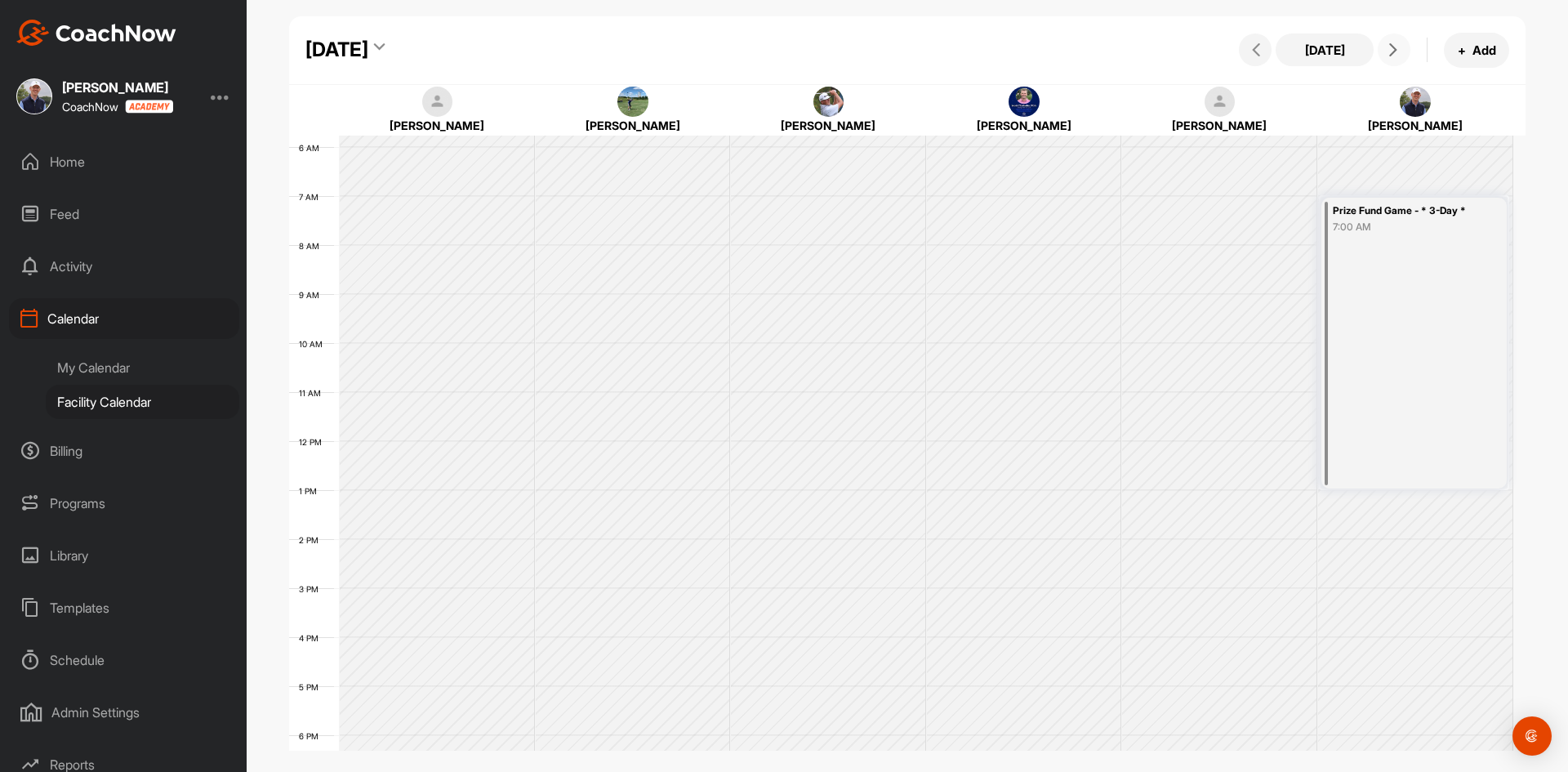
click at [1389, 58] on button at bounding box center [1393, 49] width 33 height 33
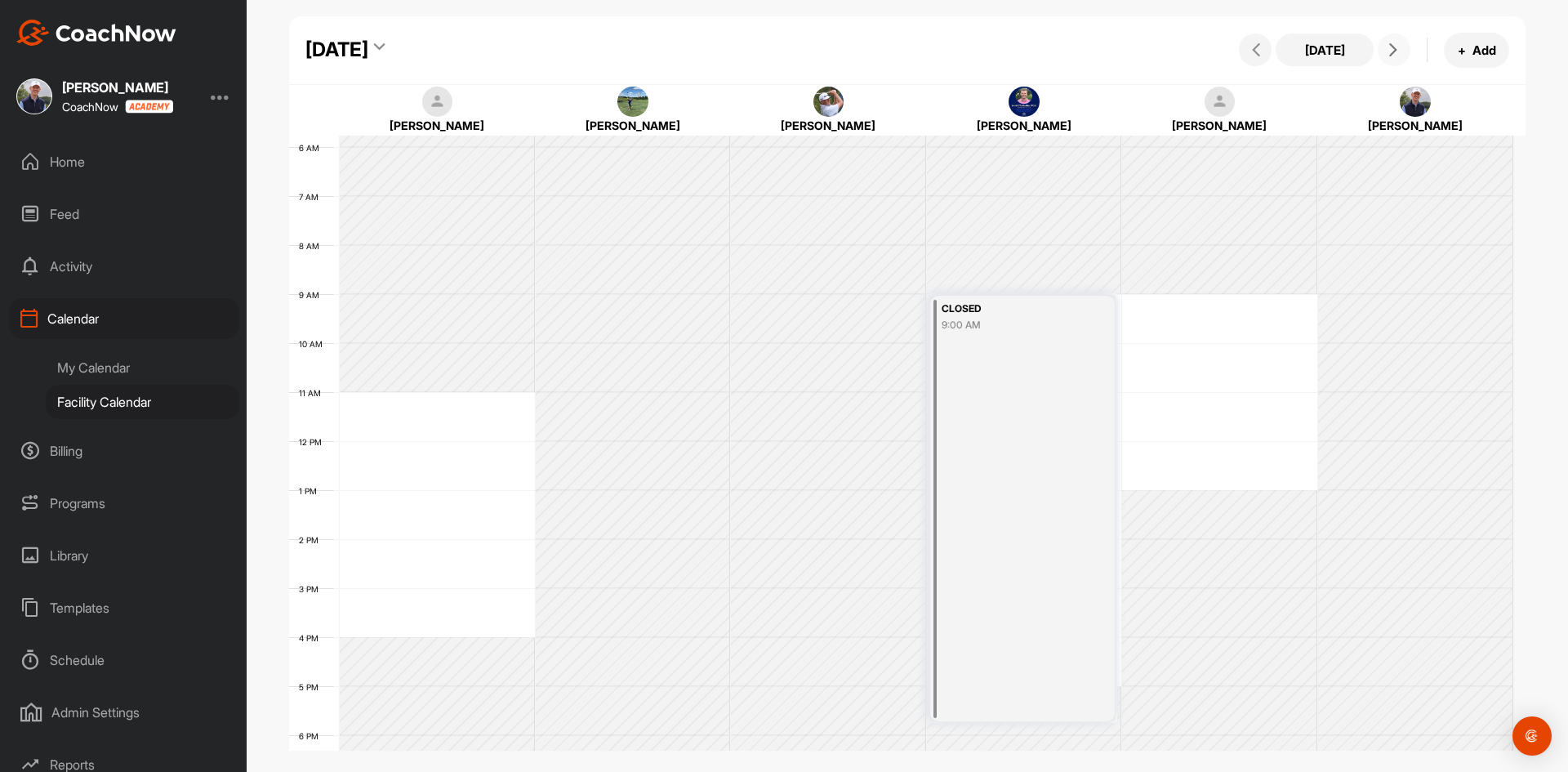
click at [1389, 58] on button at bounding box center [1393, 49] width 33 height 33
